Goal: Find specific page/section: Find specific page/section

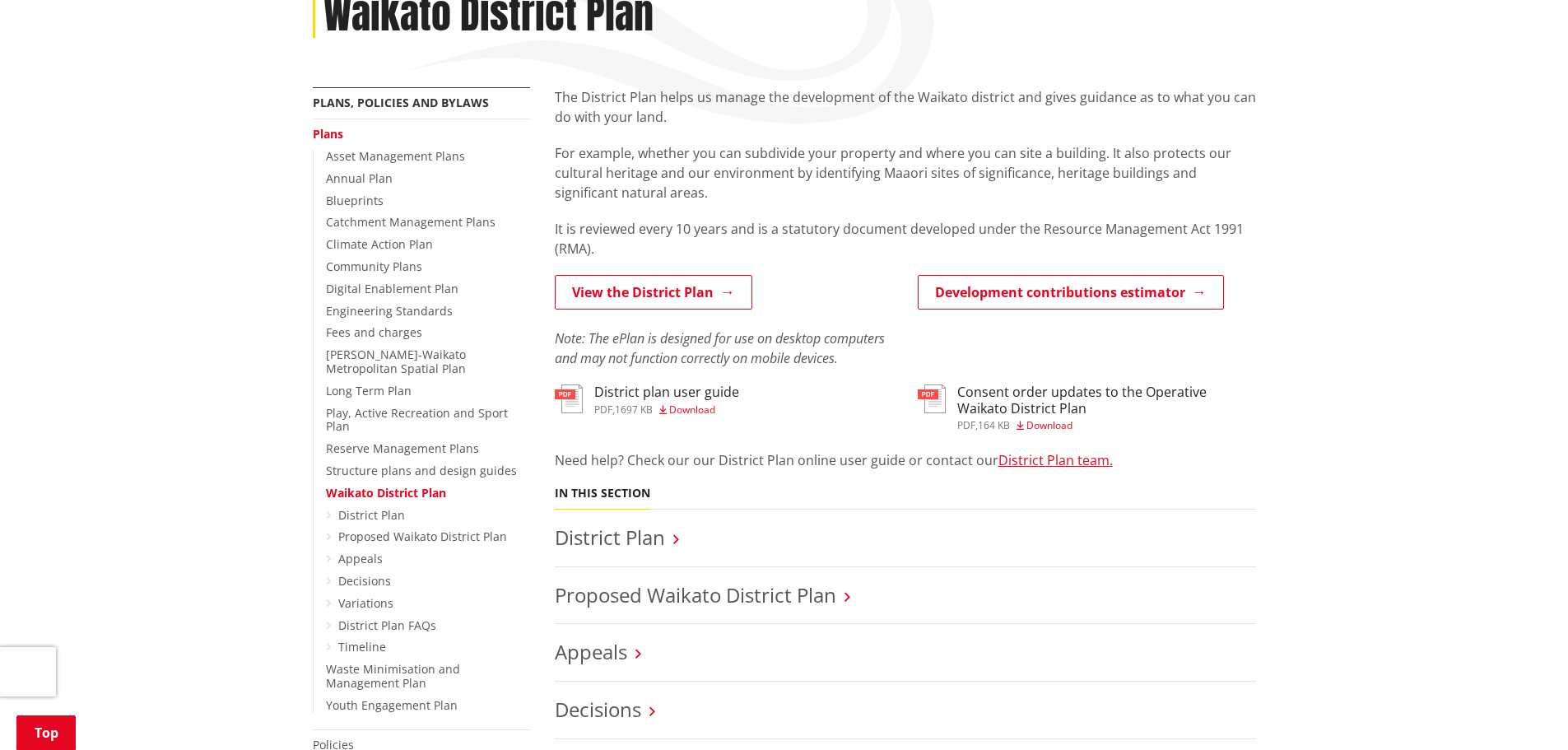
scroll to position [329, 0]
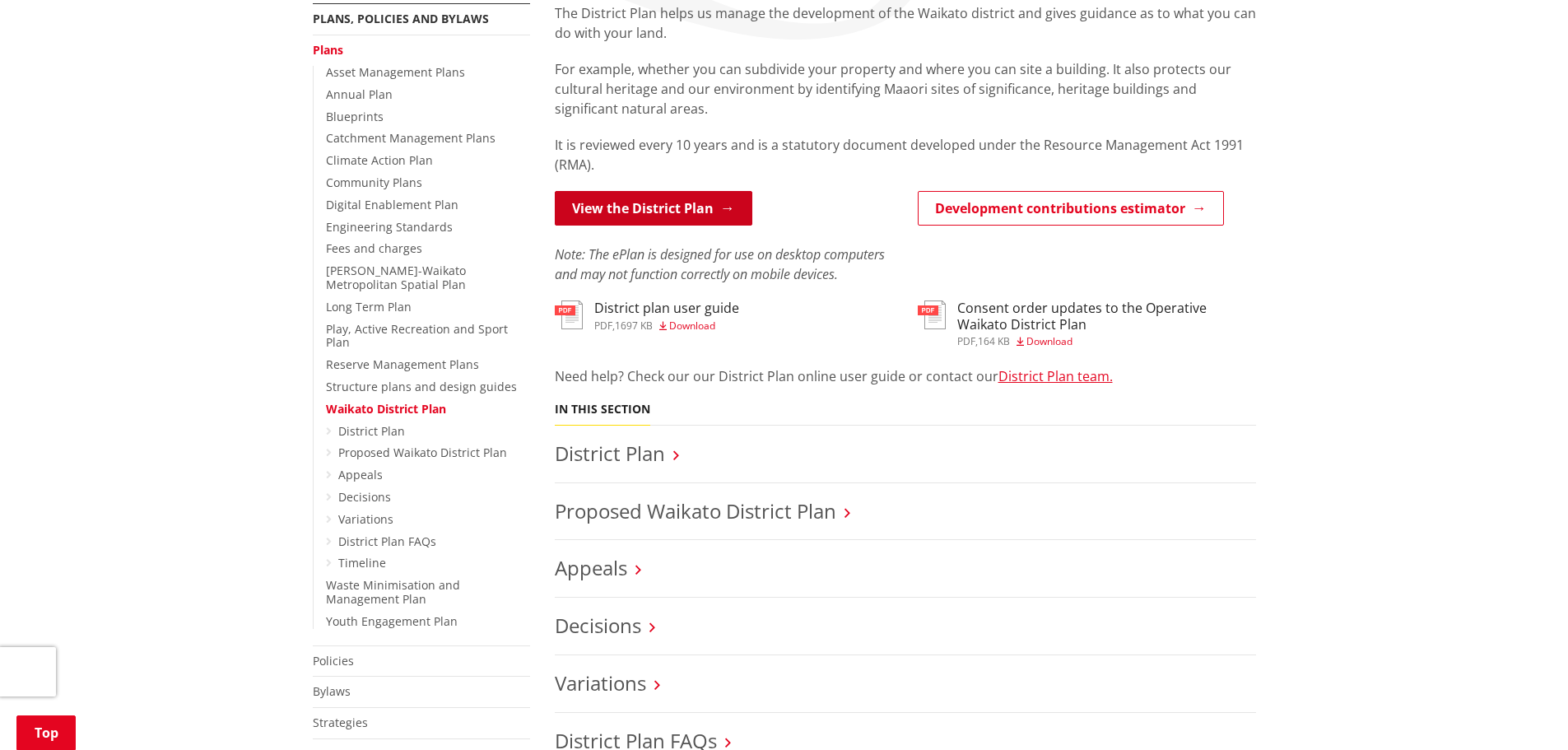
click at [658, 220] on link "View the District Plan" at bounding box center [653, 208] width 197 height 34
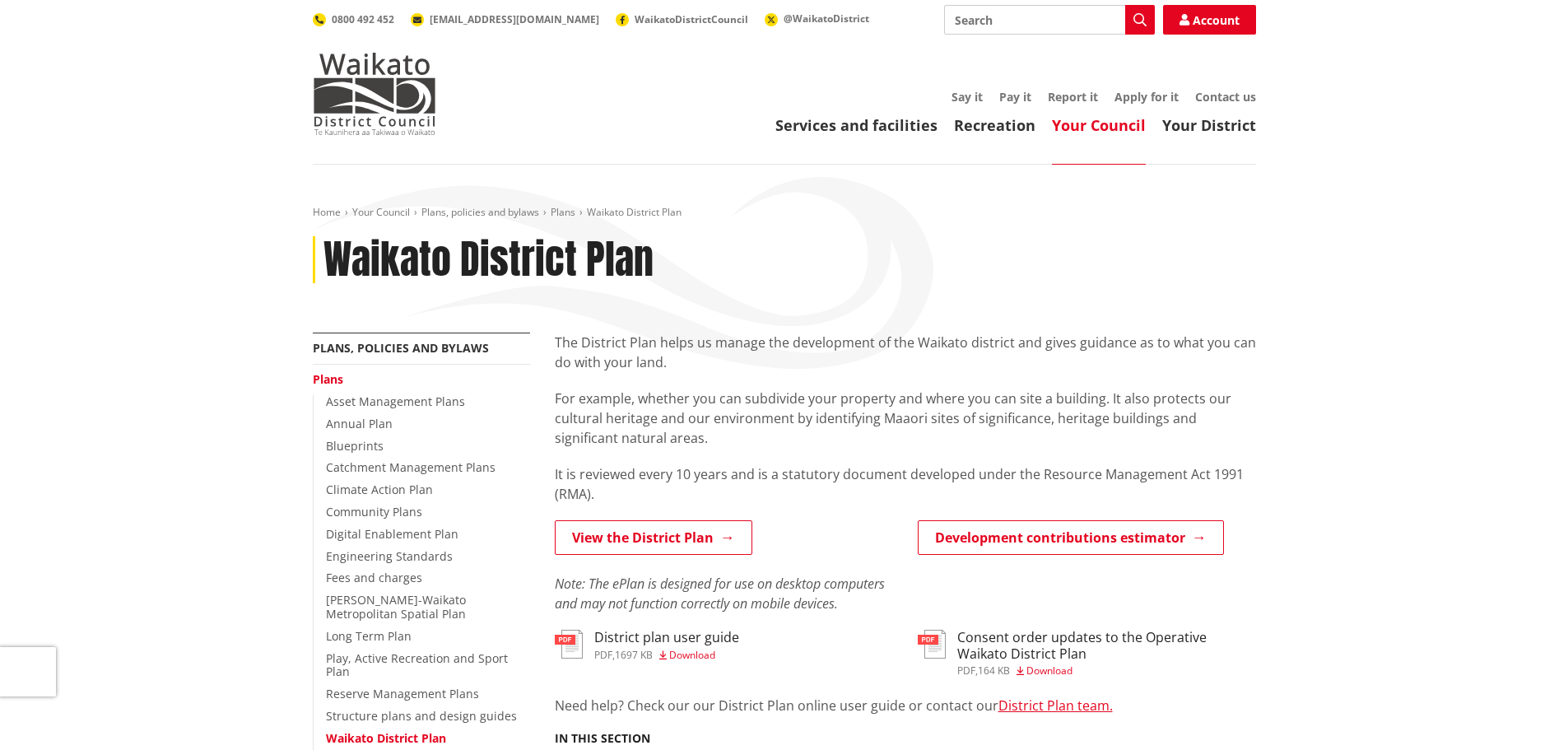
scroll to position [329, 0]
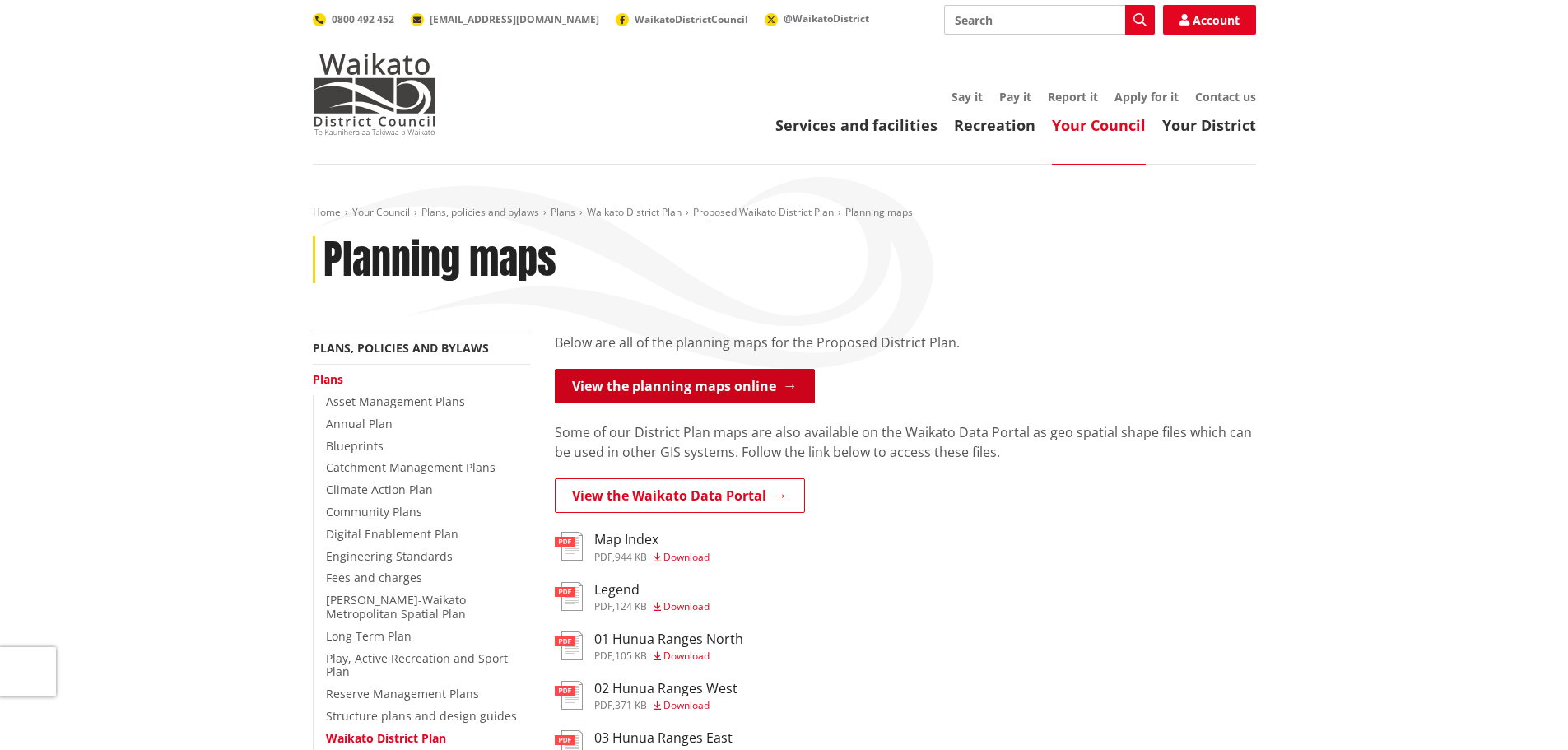
click at [689, 397] on link "View the planning maps online" at bounding box center [684, 386] width 260 height 34
